Goal: Navigation & Orientation: Find specific page/section

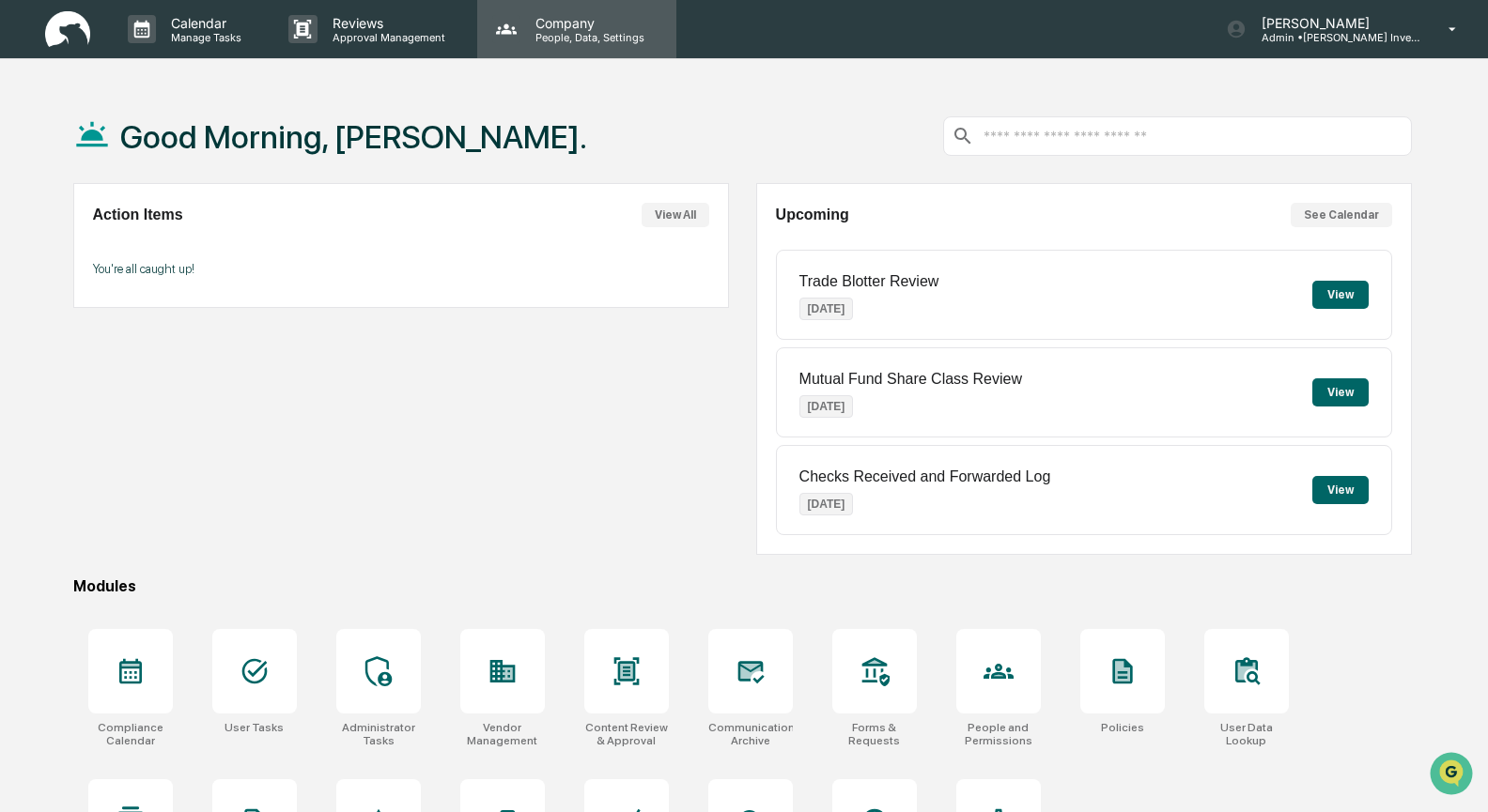
click at [571, 32] on p "People, Data, Settings" at bounding box center [587, 37] width 134 height 13
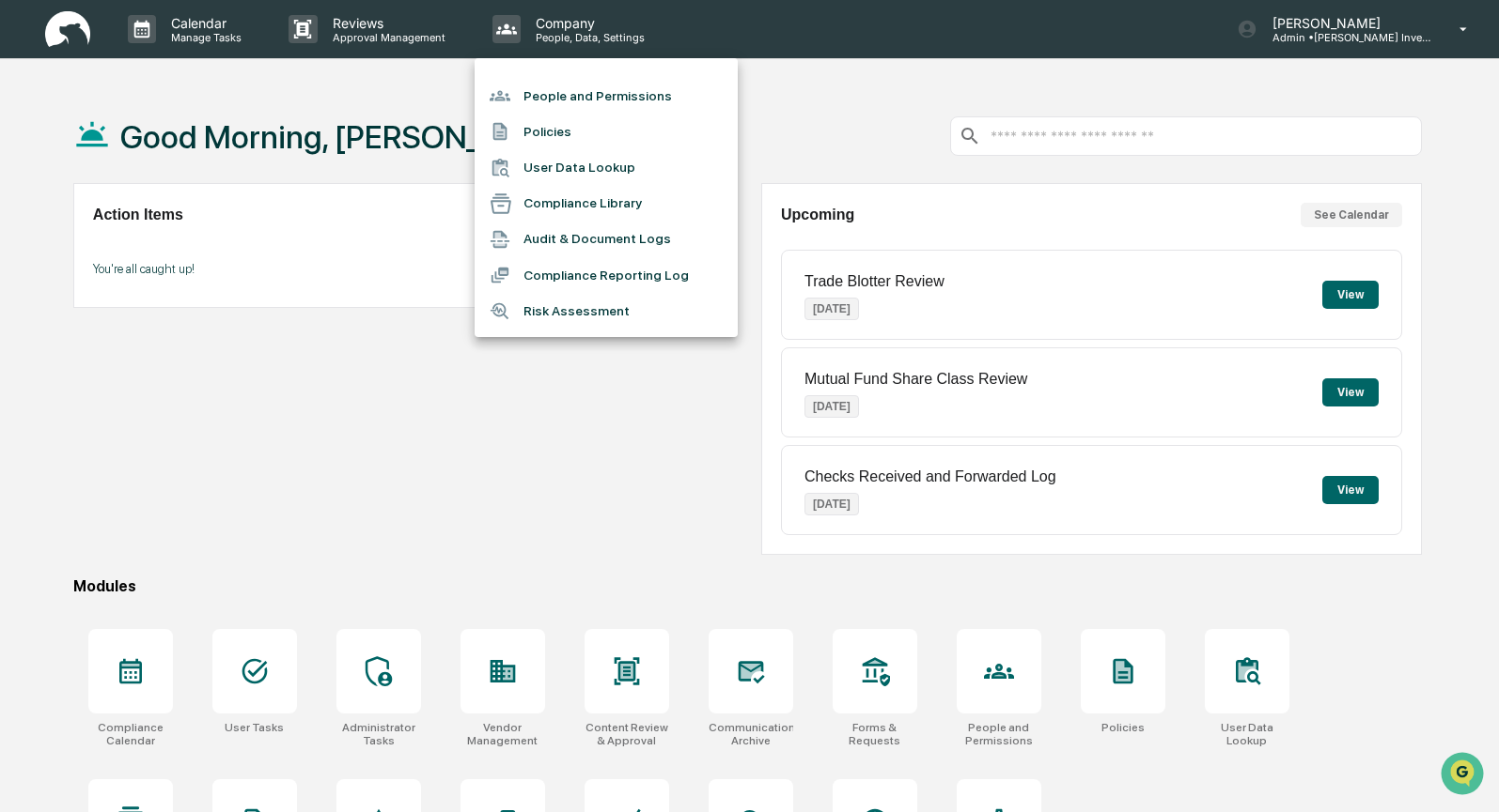
click at [390, 29] on div at bounding box center [749, 406] width 1499 height 812
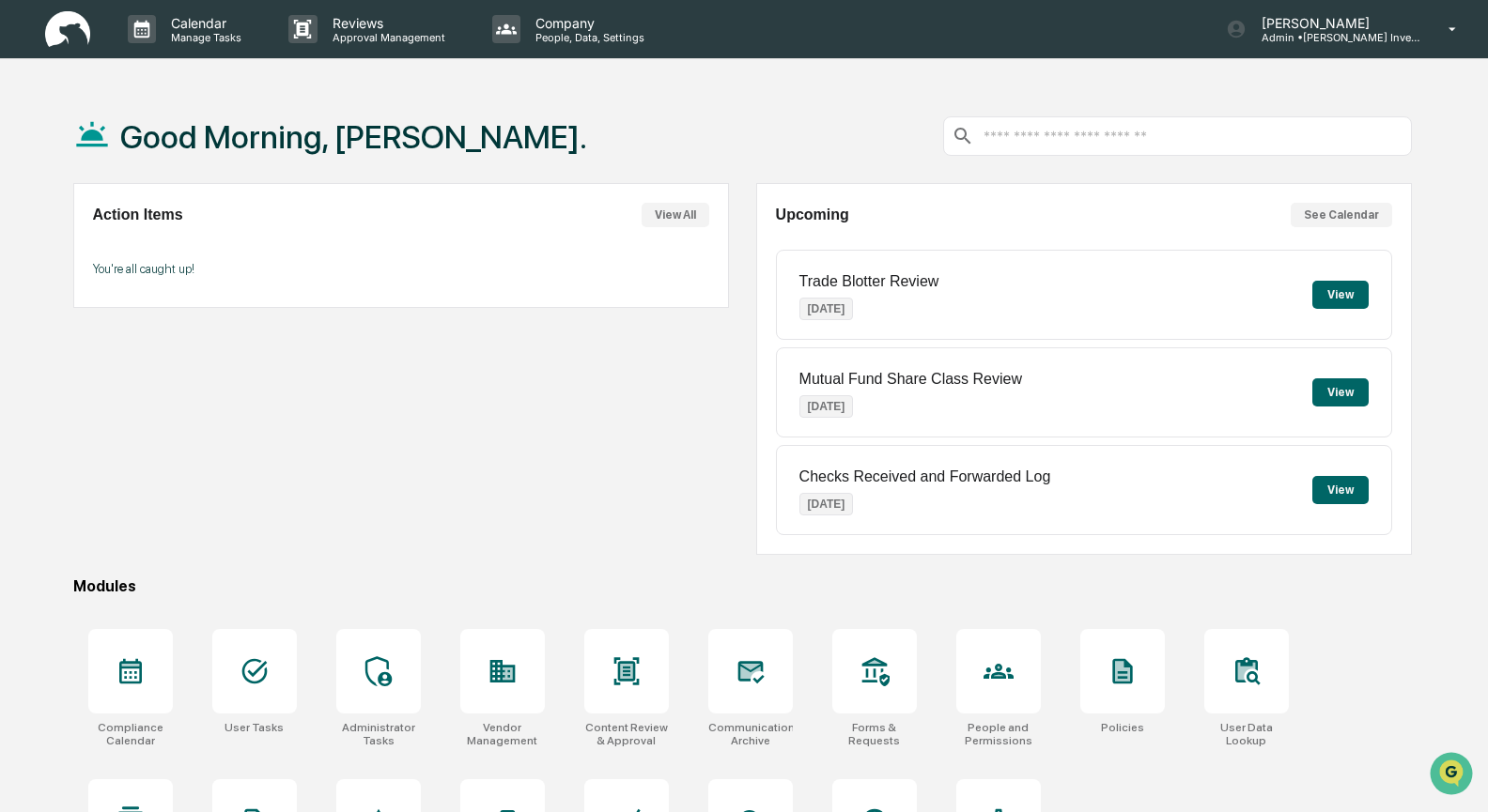
click at [358, 29] on p "Reviews" at bounding box center [386, 22] width 137 height 16
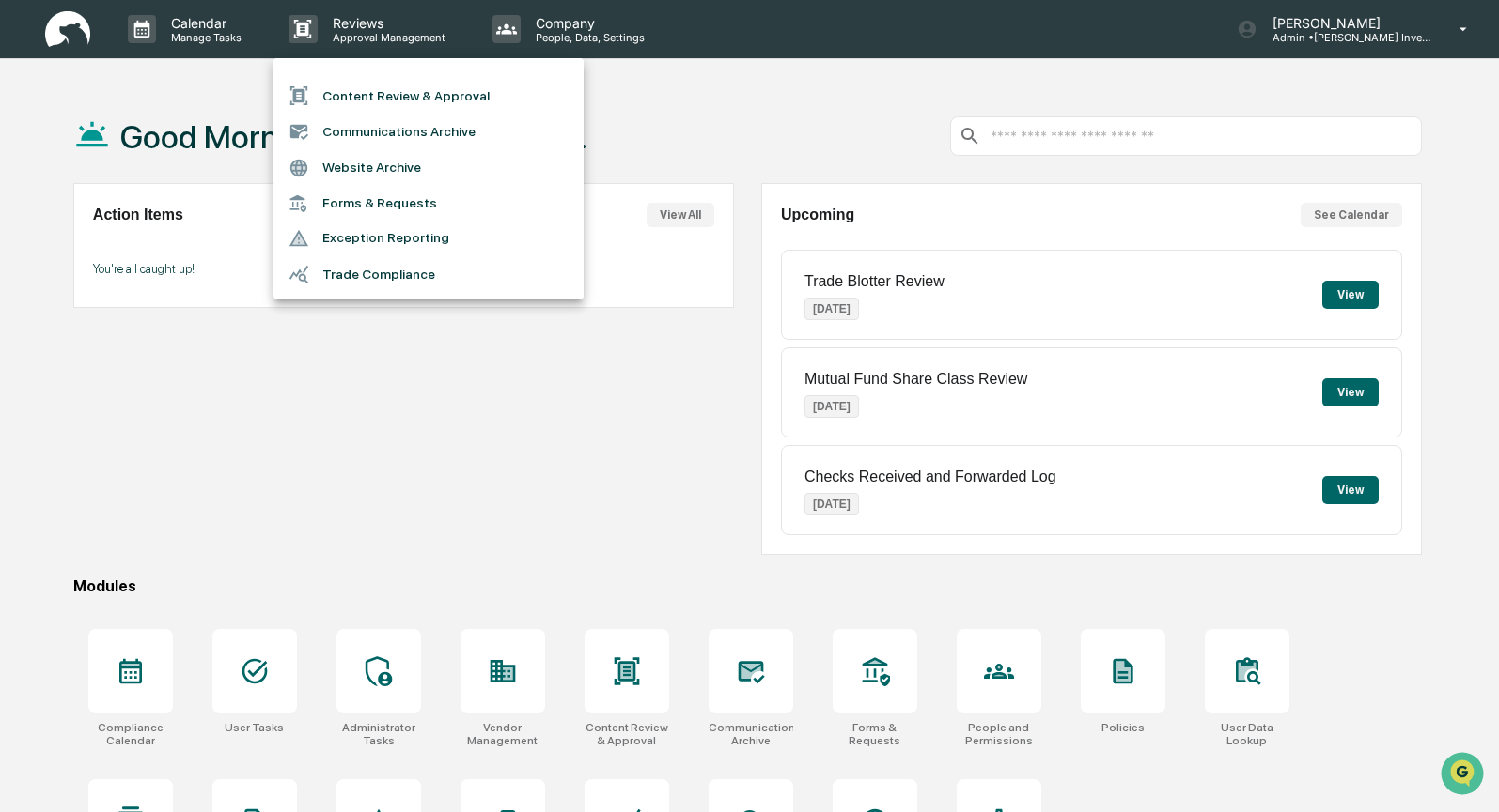
click at [567, 372] on div at bounding box center [749, 406] width 1499 height 812
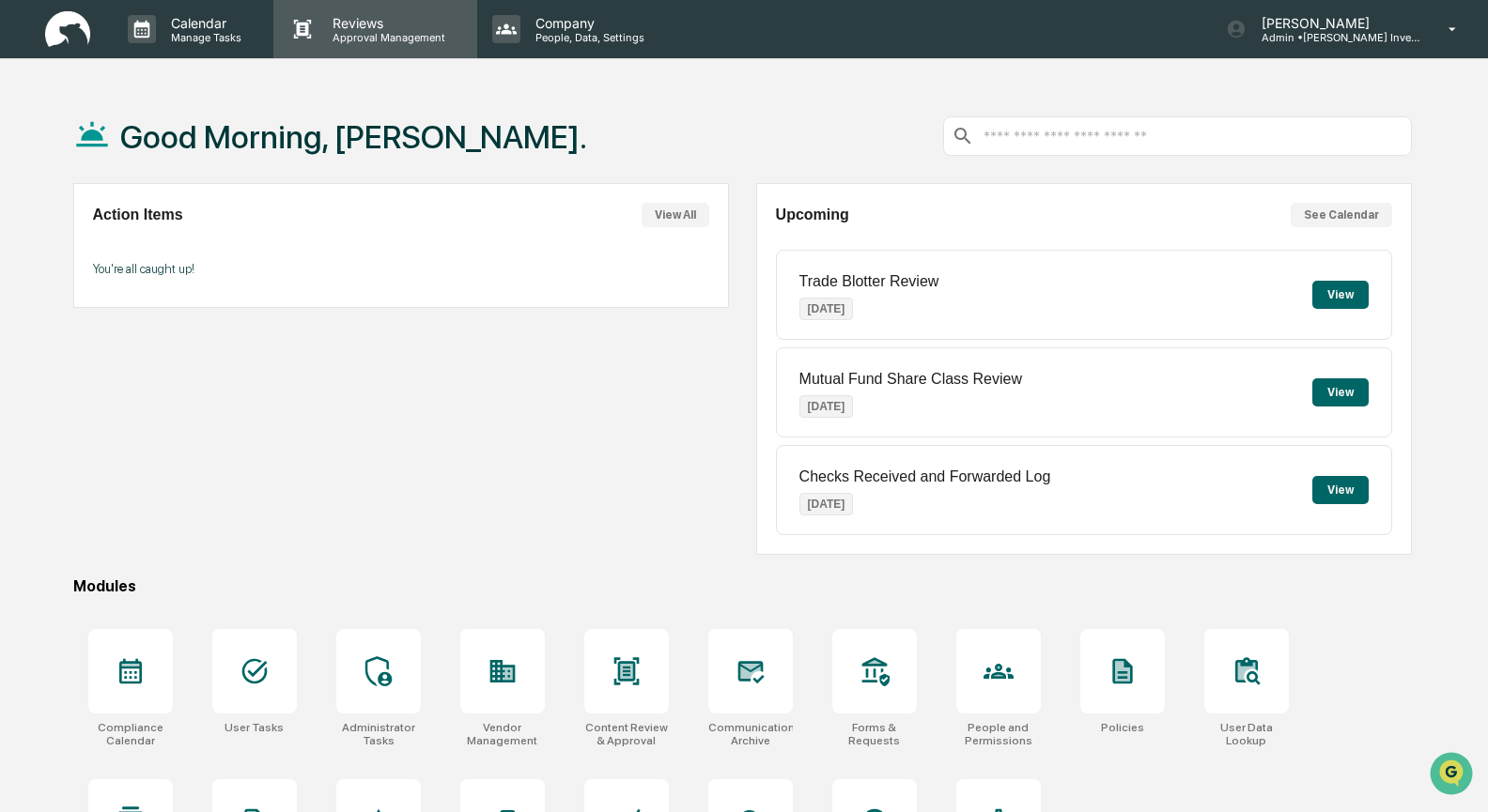
click at [371, 18] on p "Reviews" at bounding box center [386, 22] width 137 height 16
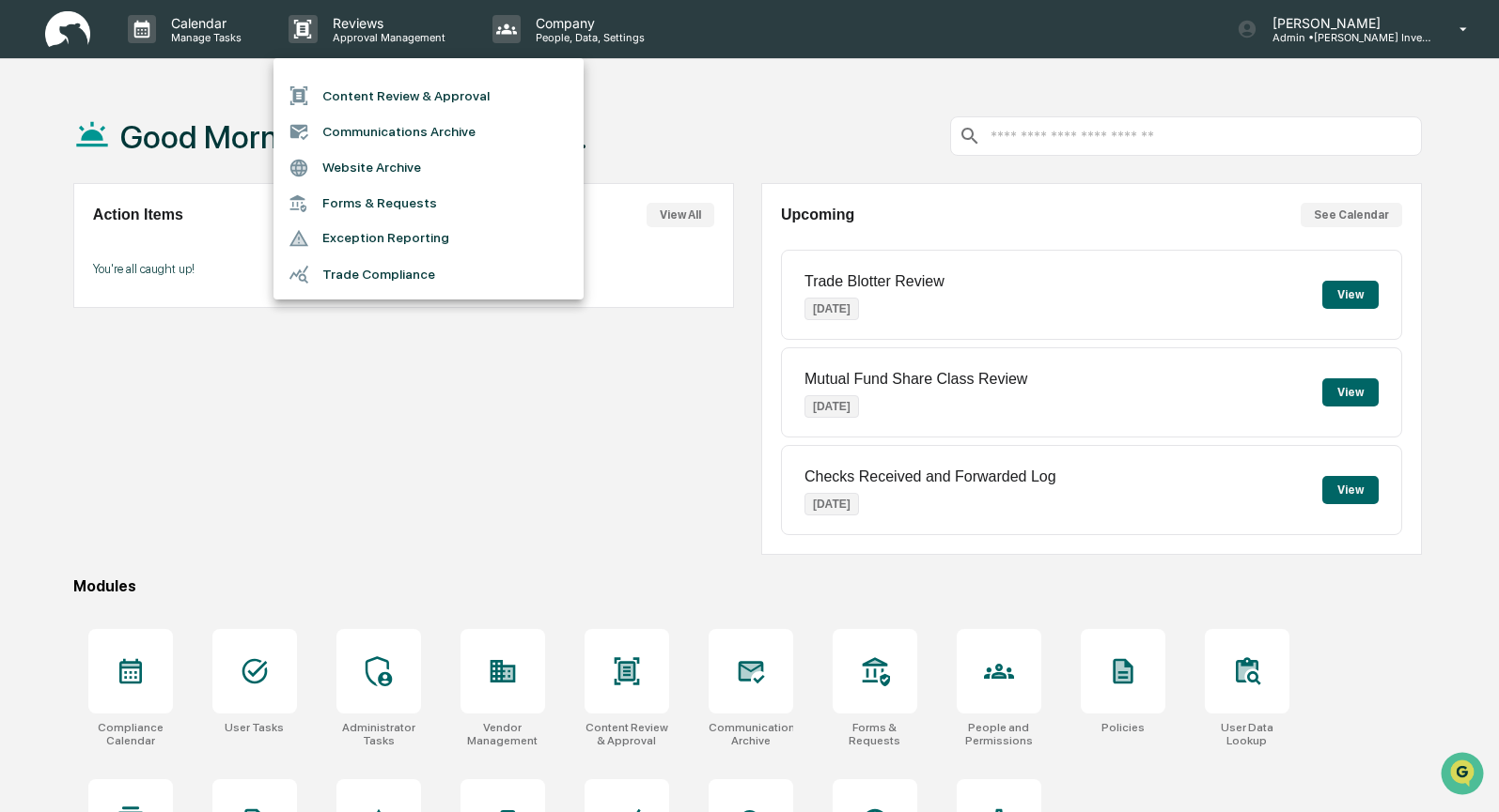
click at [356, 89] on li "Content Review & Approval" at bounding box center [429, 96] width 311 height 36
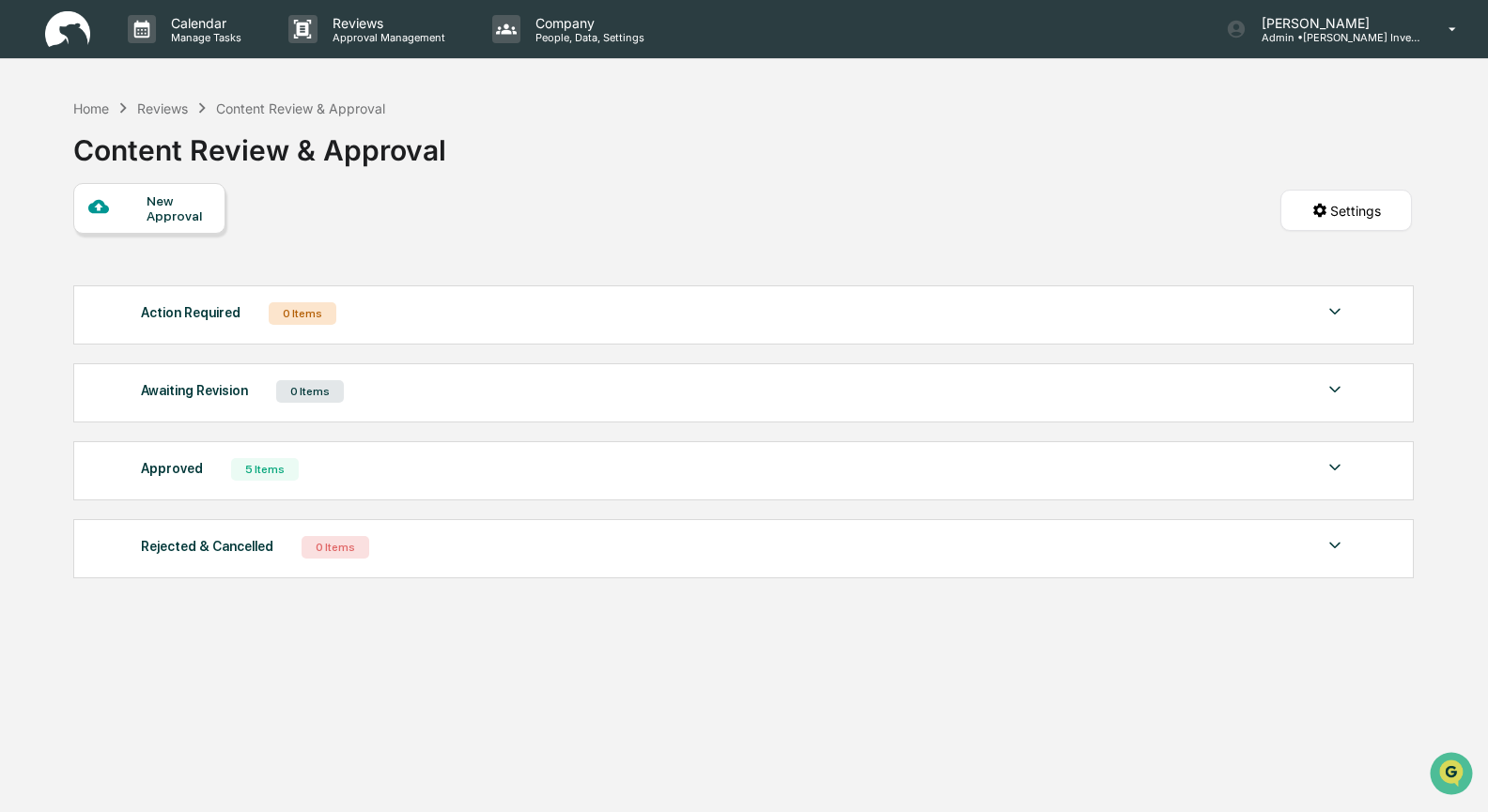
click at [159, 106] on div "Reviews" at bounding box center [162, 108] width 51 height 16
click at [102, 109] on div "Home" at bounding box center [91, 108] width 36 height 16
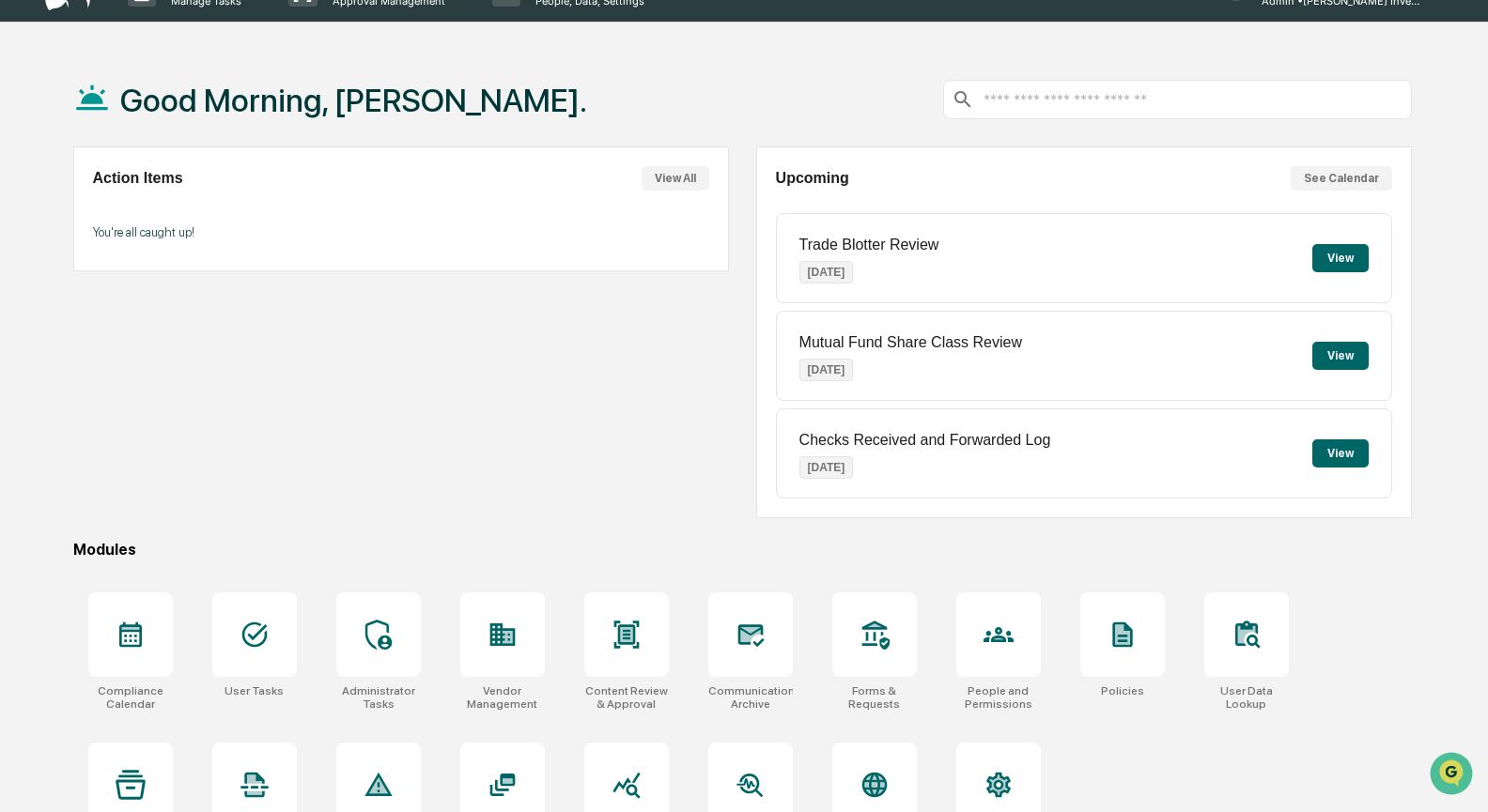
scroll to position [101, 0]
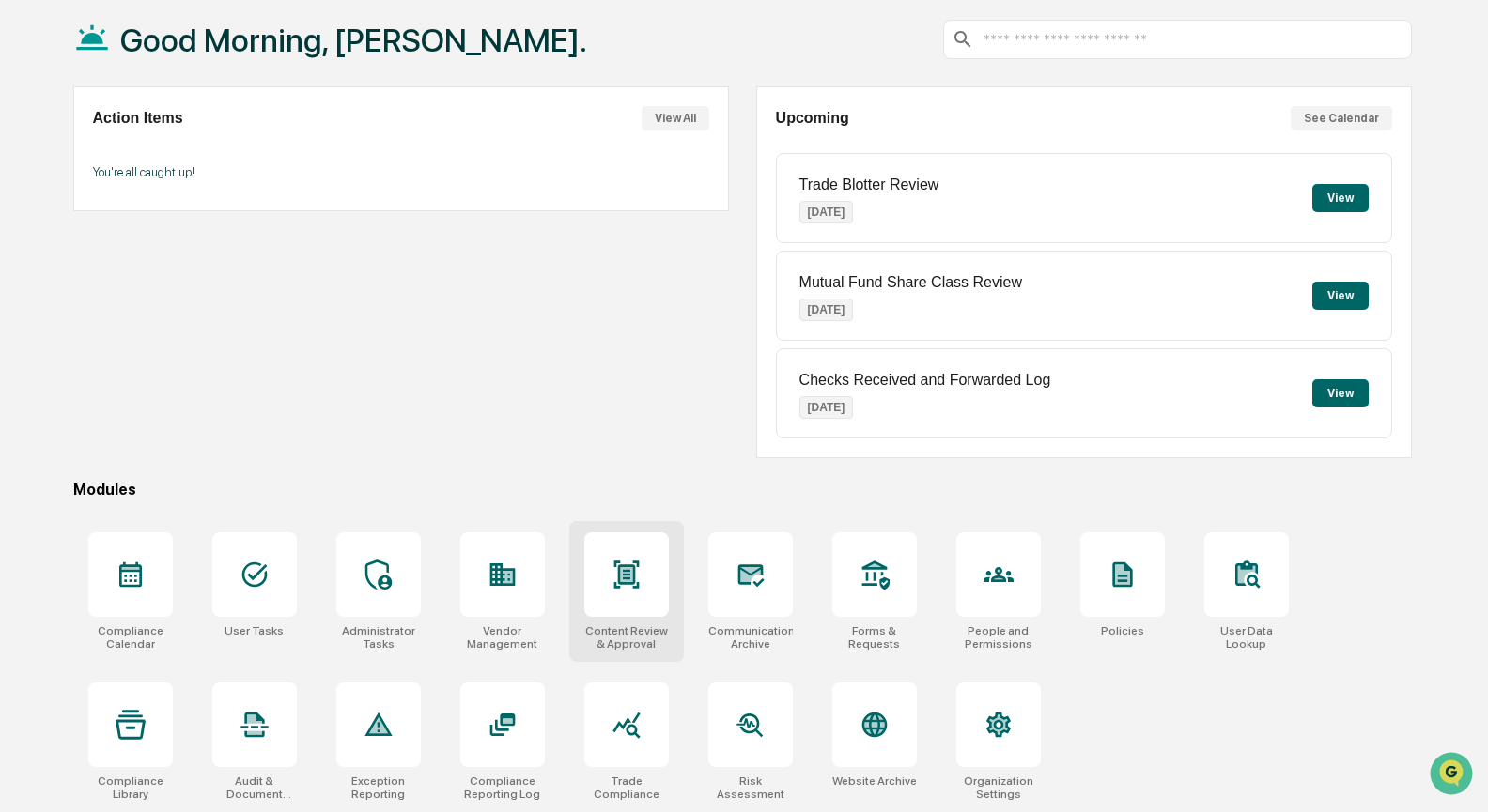
click at [644, 566] on div at bounding box center [627, 575] width 85 height 85
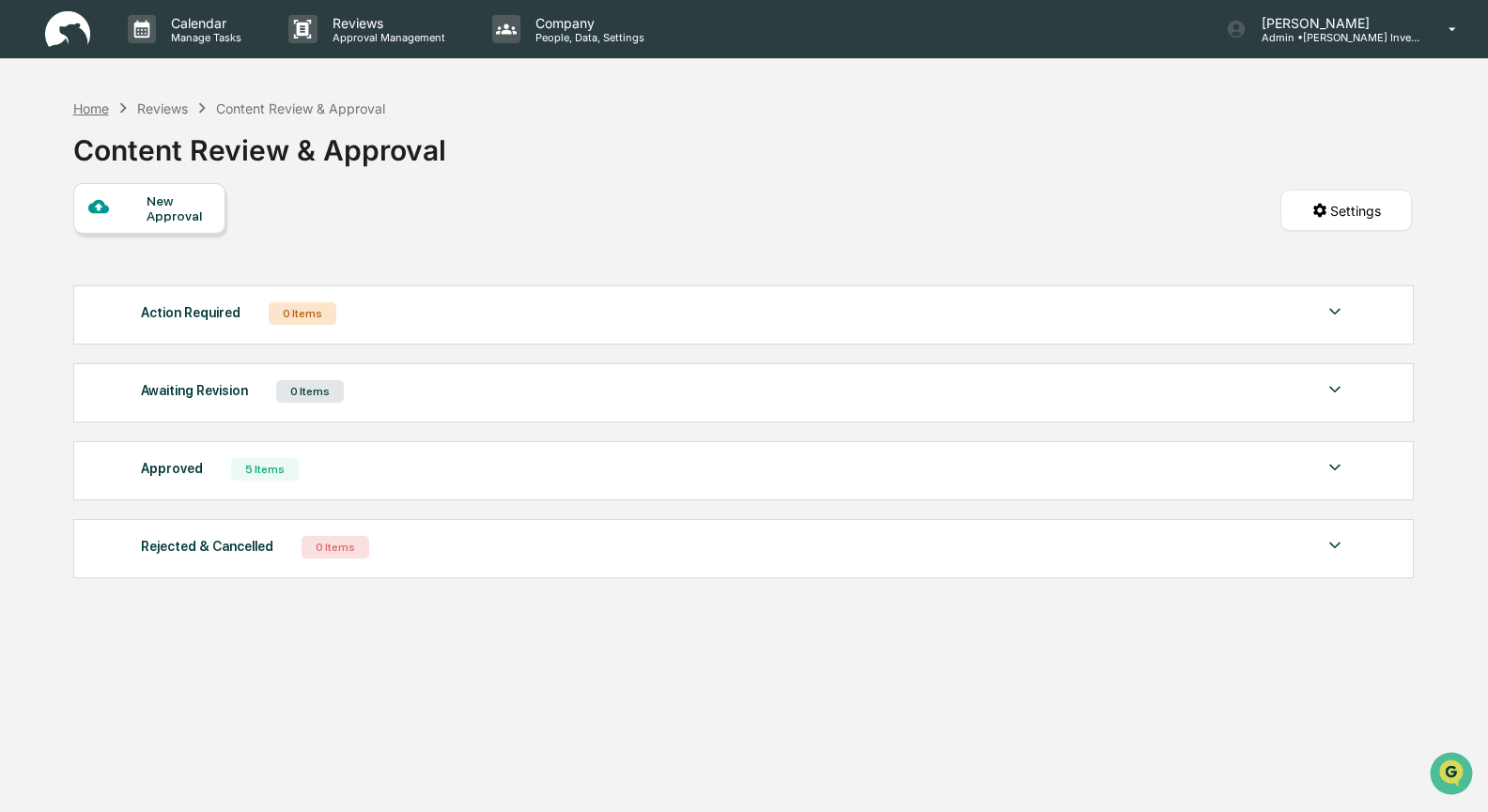
click at [103, 106] on div "Home" at bounding box center [91, 108] width 36 height 16
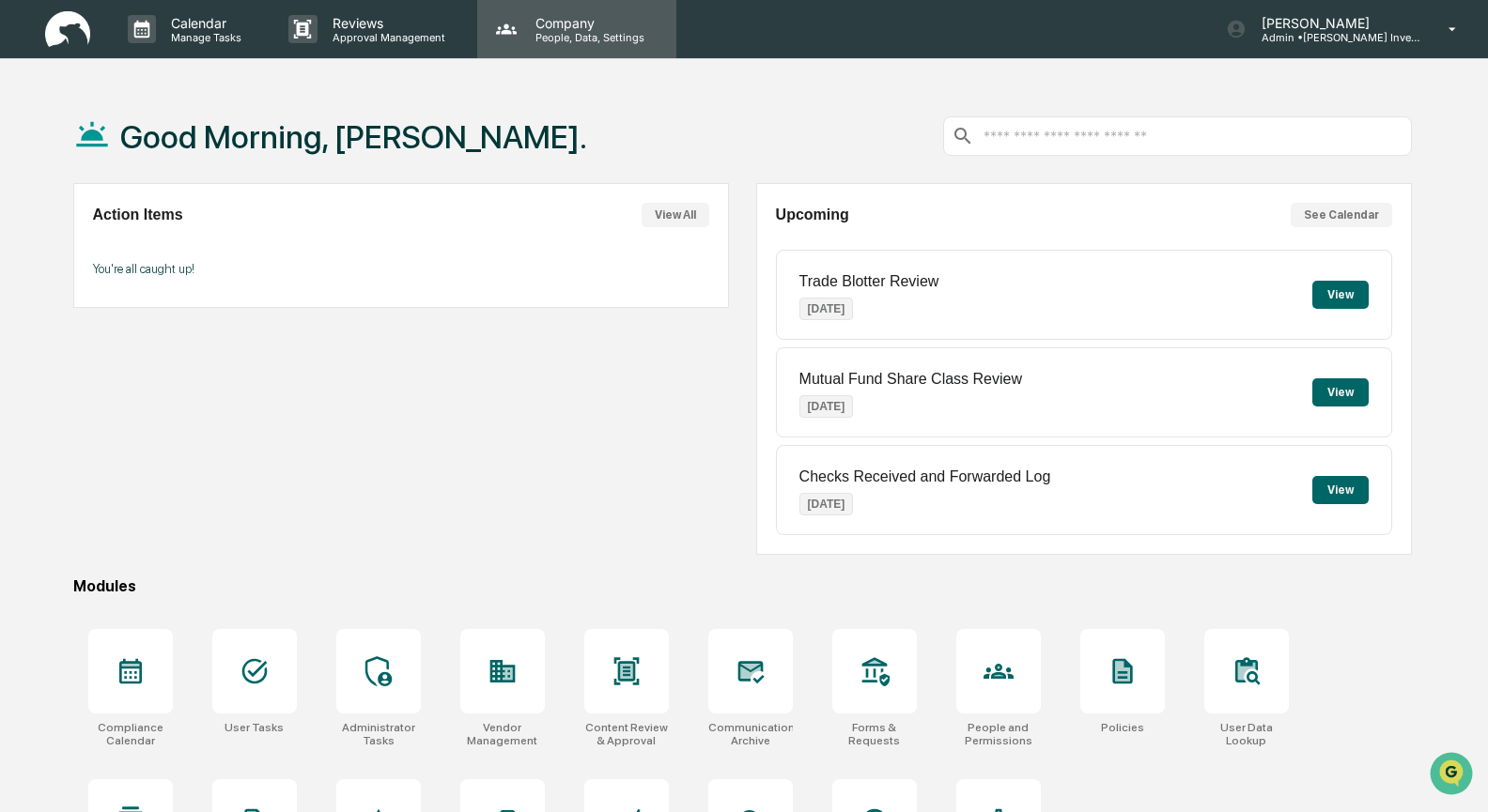
click at [576, 34] on p "People, Data, Settings" at bounding box center [587, 37] width 134 height 13
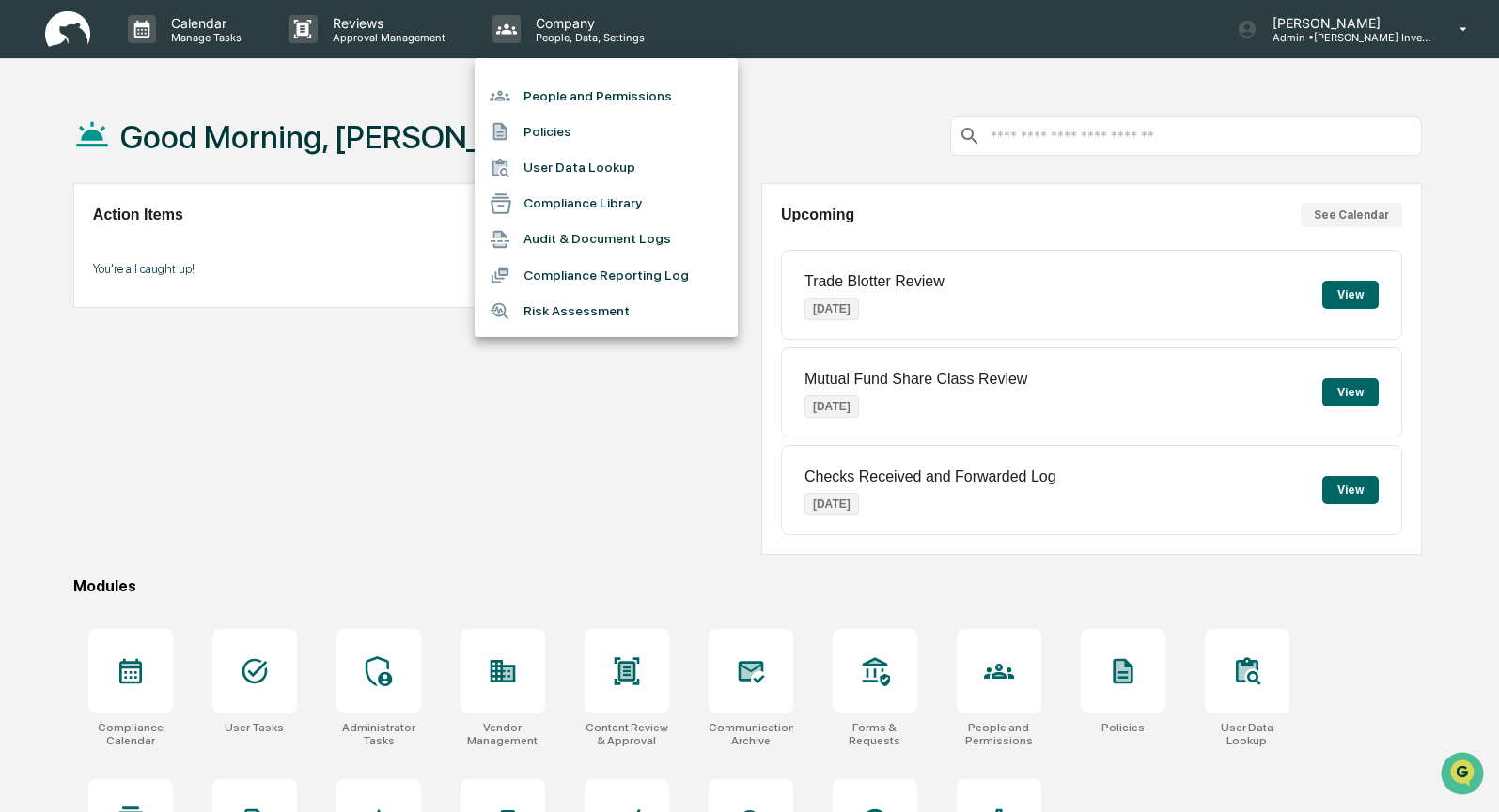
click at [372, 32] on div at bounding box center [749, 406] width 1499 height 812
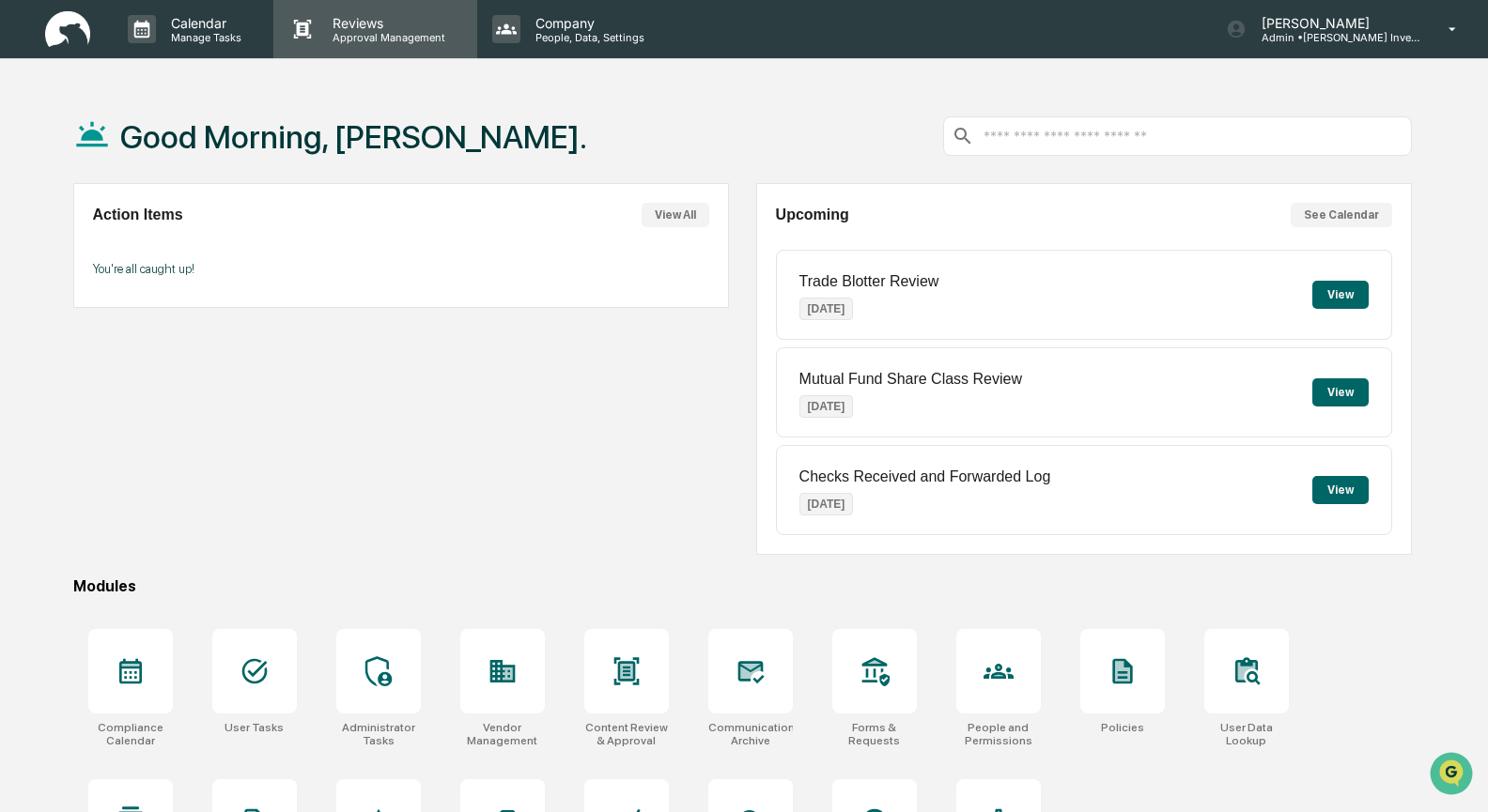
click at [352, 27] on p "Reviews" at bounding box center [386, 22] width 137 height 16
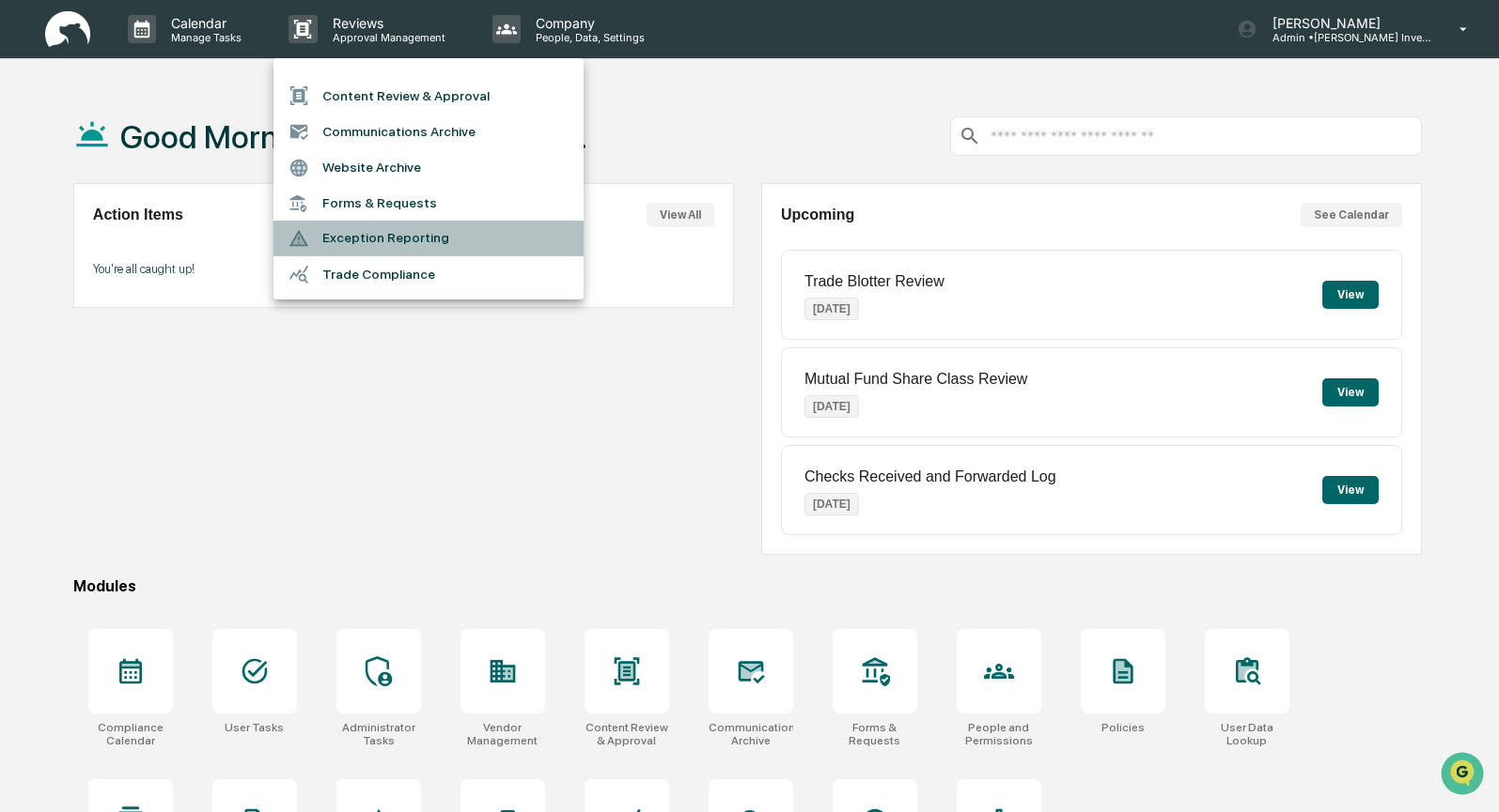
click at [348, 229] on li "Exception Reporting" at bounding box center [429, 238] width 311 height 36
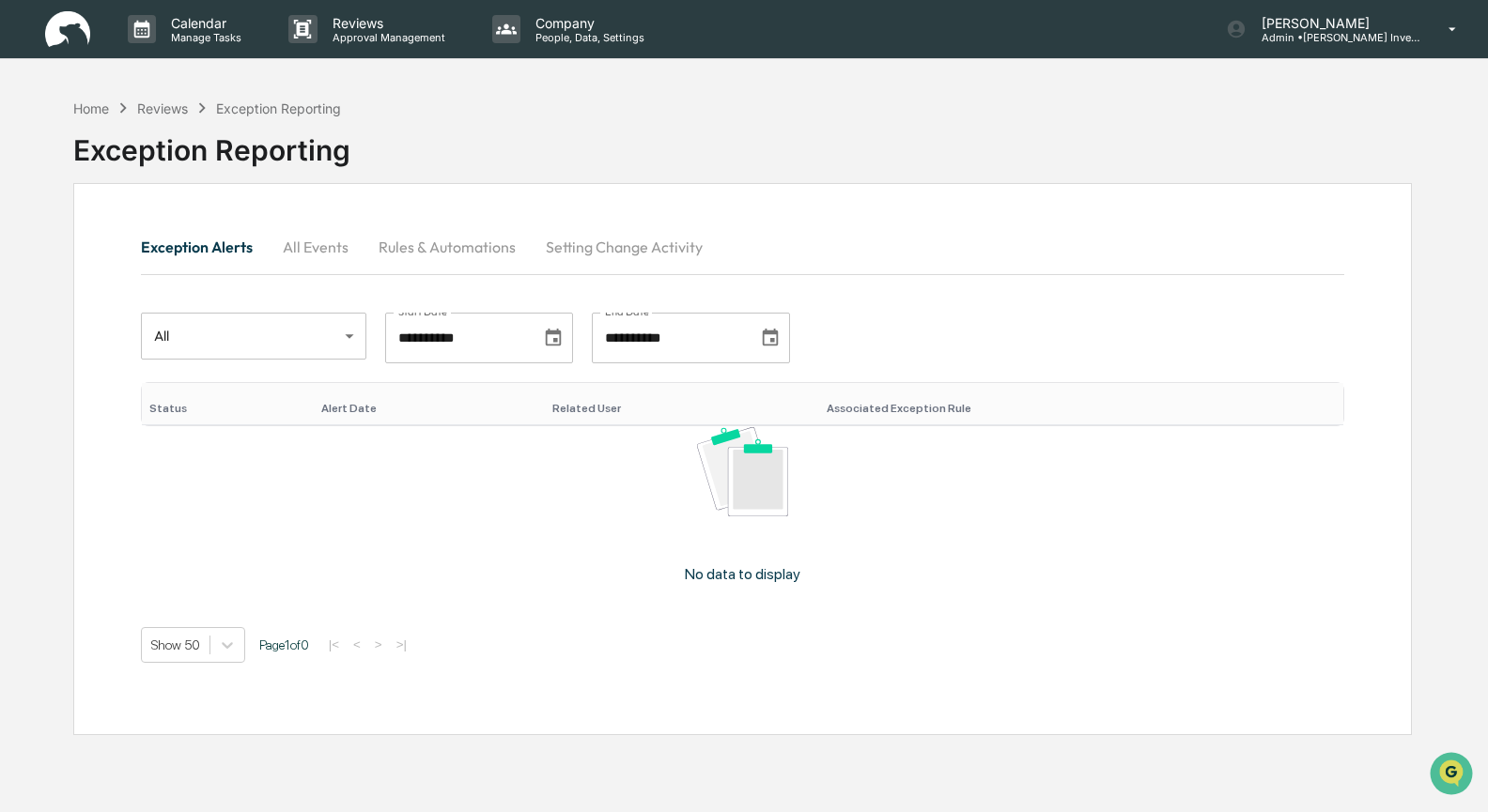
click at [170, 107] on div "Reviews" at bounding box center [162, 108] width 51 height 16
click at [99, 104] on div "Home" at bounding box center [91, 108] width 36 height 16
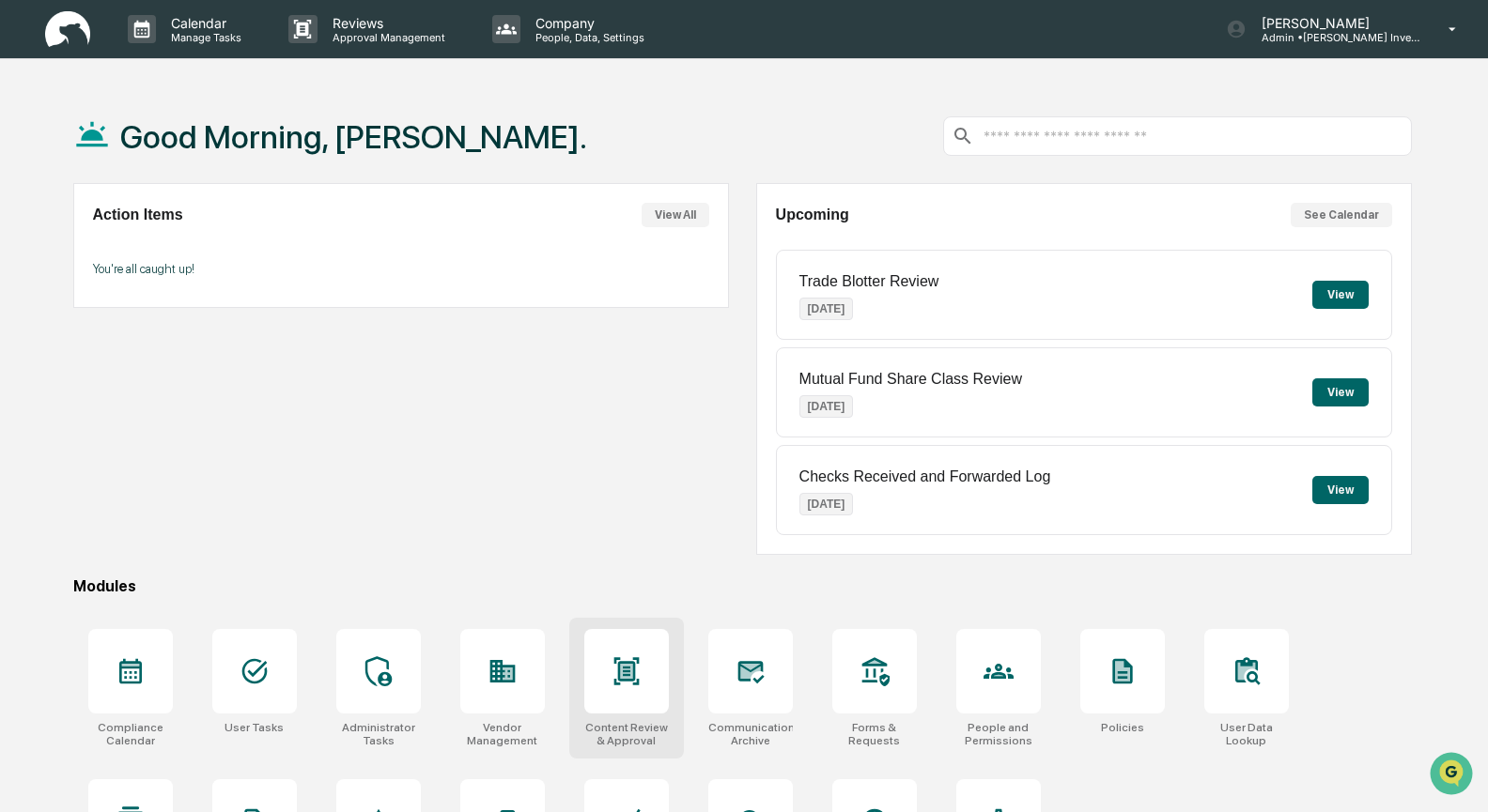
click at [625, 671] on icon at bounding box center [626, 671] width 25 height 27
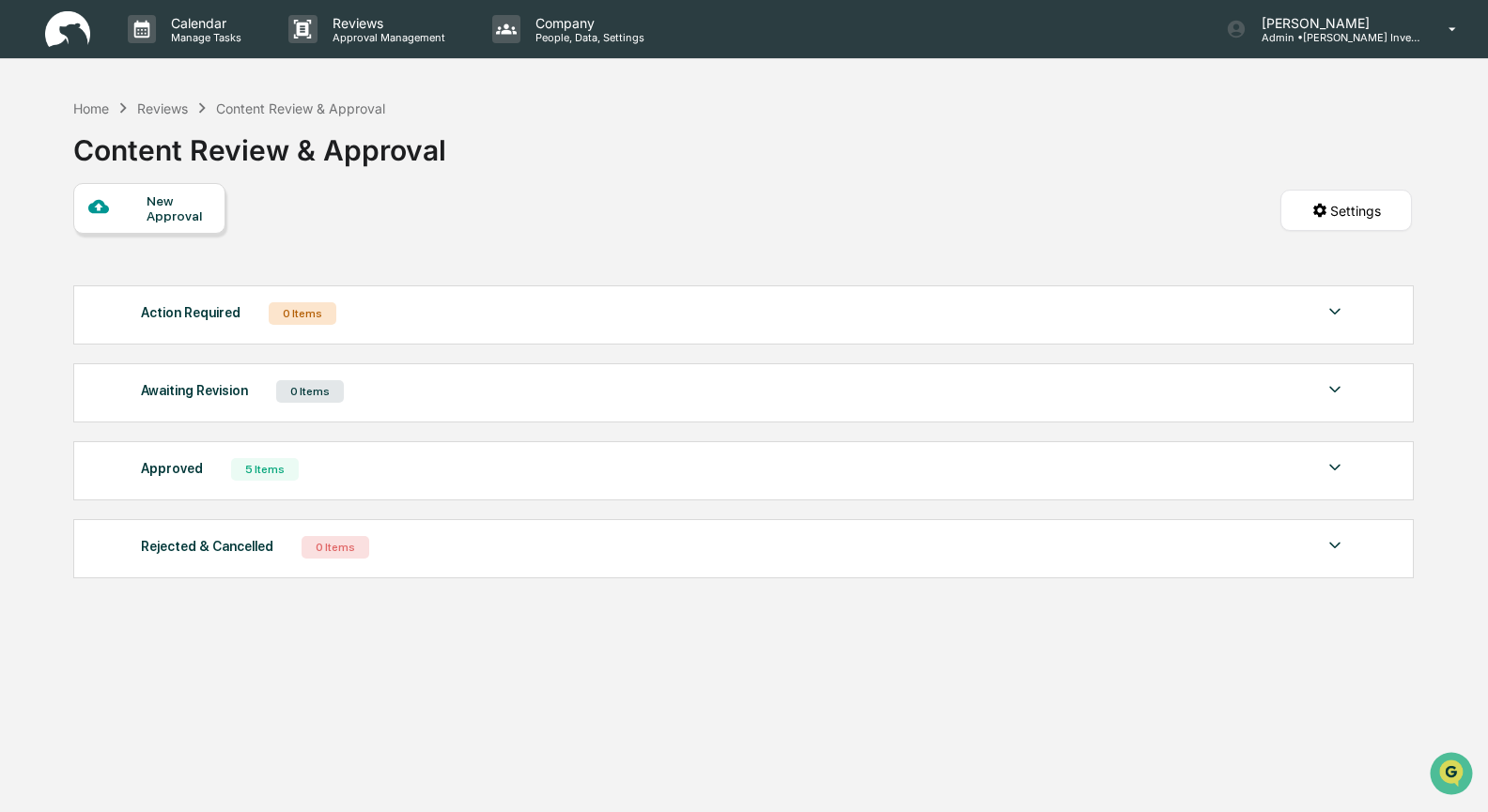
click at [1336, 468] on img at bounding box center [1335, 467] width 22 height 22
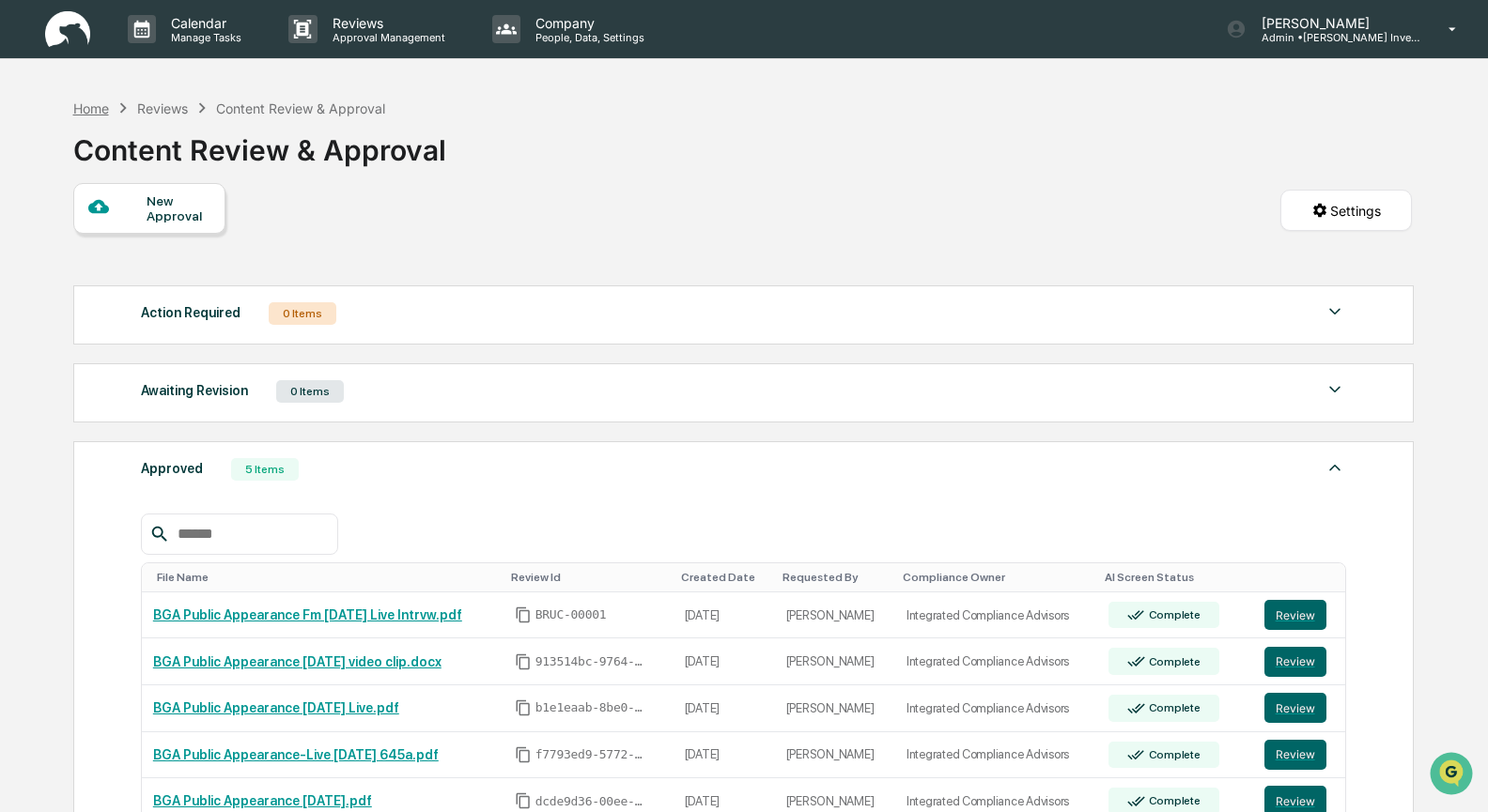
click at [84, 110] on div "Home" at bounding box center [91, 108] width 36 height 16
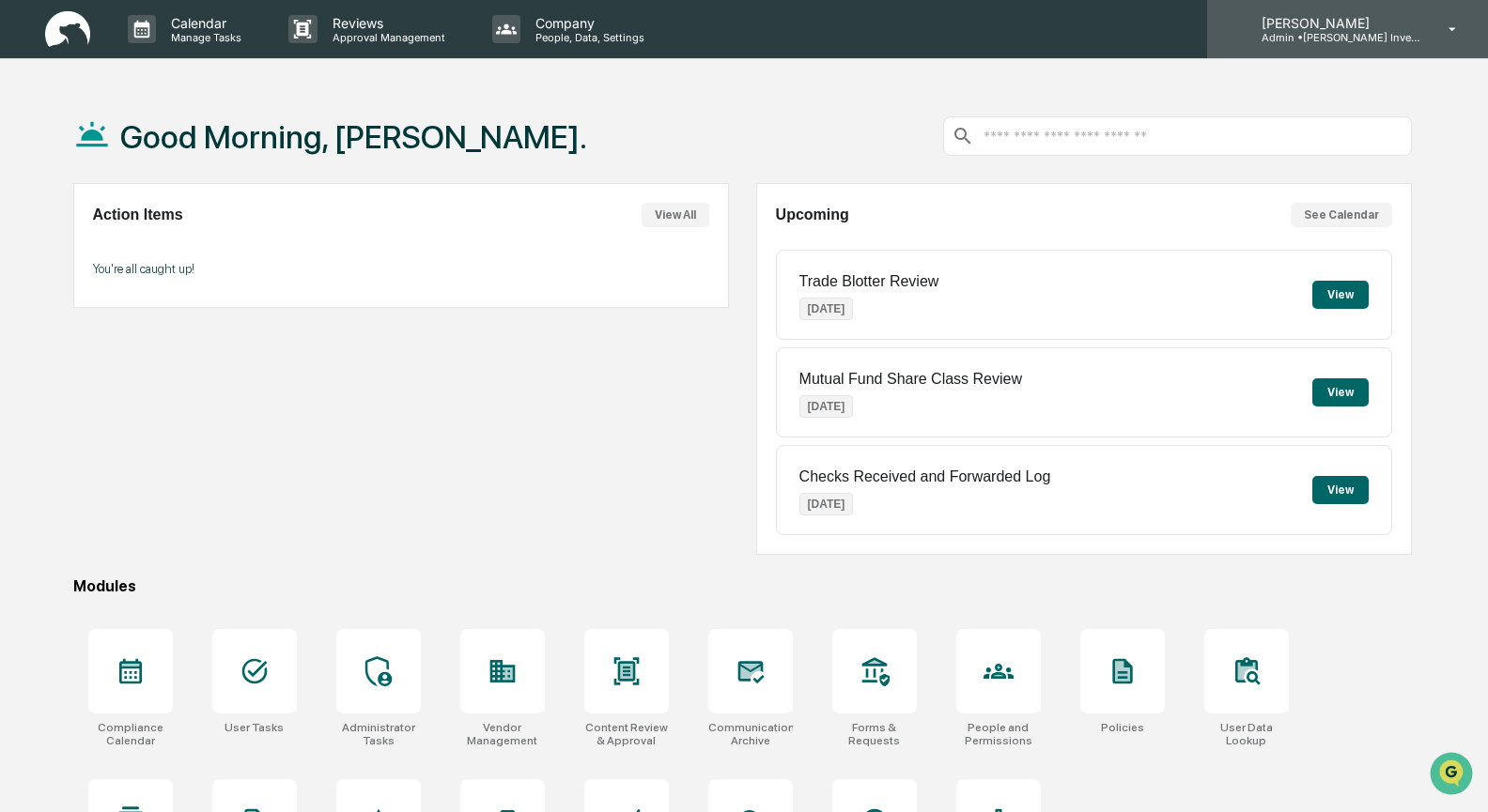
click at [1344, 31] on p "Admin • [PERSON_NAME] Investments, LLC" at bounding box center [1334, 37] width 175 height 13
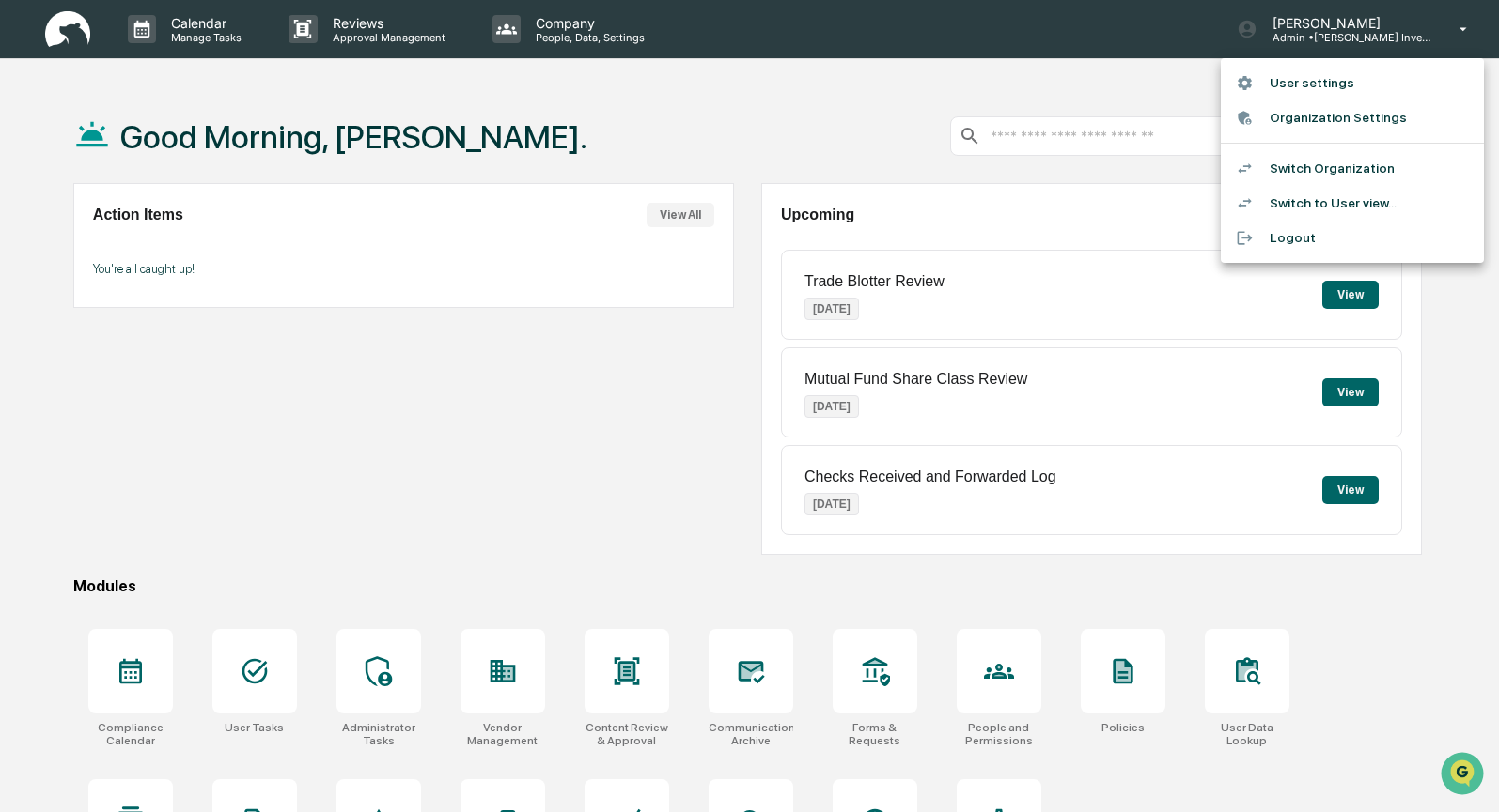
click at [1313, 171] on li "Switch Organization" at bounding box center [1352, 169] width 263 height 35
